Goal: Check status: Check status

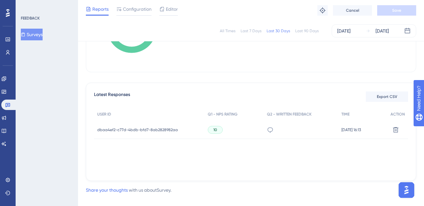
scroll to position [151, 0]
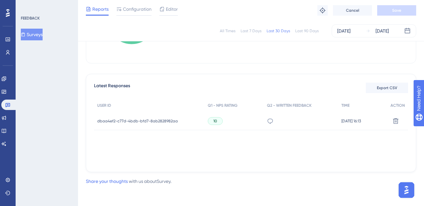
click at [153, 10] on div "Reports Configuration Editor" at bounding box center [132, 10] width 92 height 10
click at [140, 7] on span "Configuration" at bounding box center [137, 9] width 29 height 8
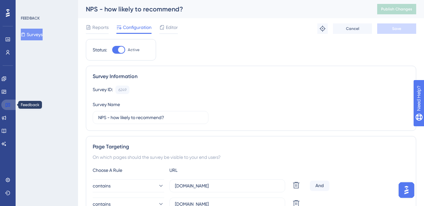
click at [8, 105] on icon at bounding box center [7, 104] width 5 height 5
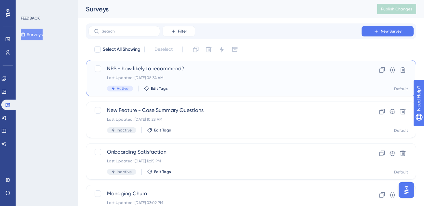
click at [233, 80] on div "Last Updated: [DATE] 08:34 AM" at bounding box center [225, 77] width 236 height 5
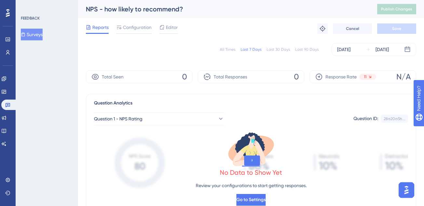
click at [280, 47] on div "Last 30 Days" at bounding box center [278, 49] width 23 height 5
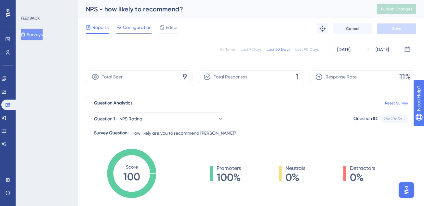
click at [137, 27] on span "Configuration" at bounding box center [137, 27] width 29 height 8
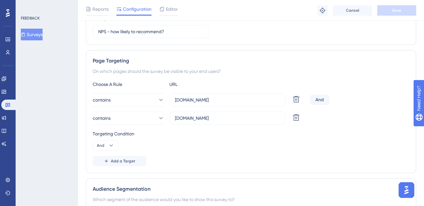
scroll to position [87, 0]
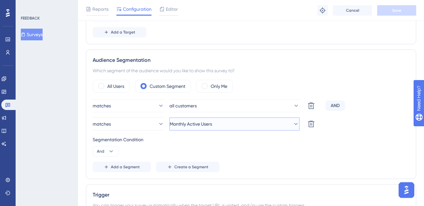
click at [269, 123] on button "Monthly Active Users" at bounding box center [234, 123] width 130 height 13
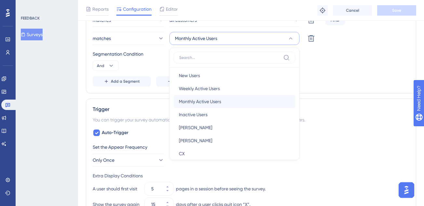
scroll to position [0, 0]
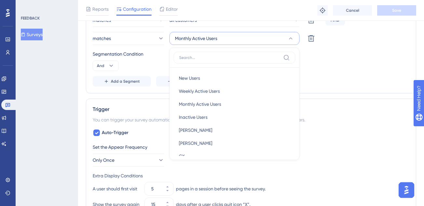
click at [310, 81] on div "Add a Segment Create a Segment" at bounding box center [251, 81] width 317 height 10
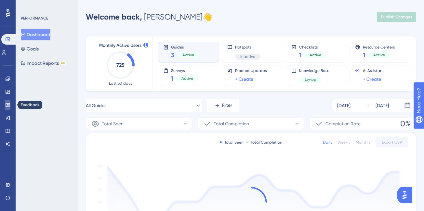
click at [5, 105] on link at bounding box center [7, 104] width 5 height 10
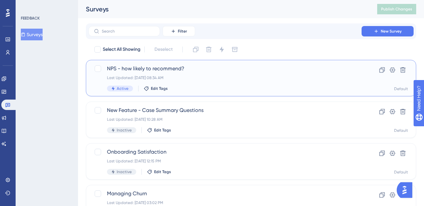
click at [216, 81] on div "NPS - how likely to recommend? Last Updated: [DATE] 08:34 AM Active Edit Tags" at bounding box center [225, 78] width 236 height 27
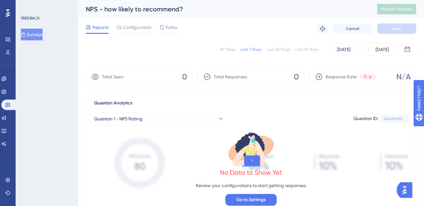
click at [272, 53] on div "All Times Last 7 Days Last 30 Days Last 90 Days [DATE] [DATE]" at bounding box center [251, 49] width 330 height 13
click at [277, 49] on div "Last 30 Days" at bounding box center [278, 49] width 23 height 5
